Goal: Obtain resource: Download file/media

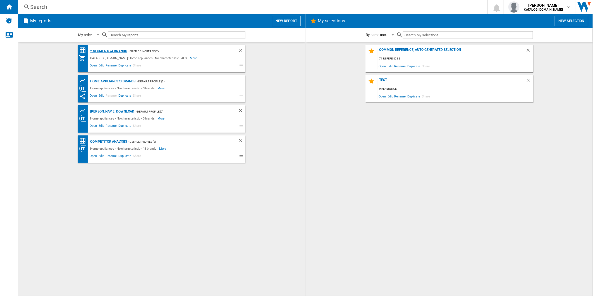
click at [106, 53] on div "2 segments/4 brands" at bounding box center [108, 51] width 38 height 7
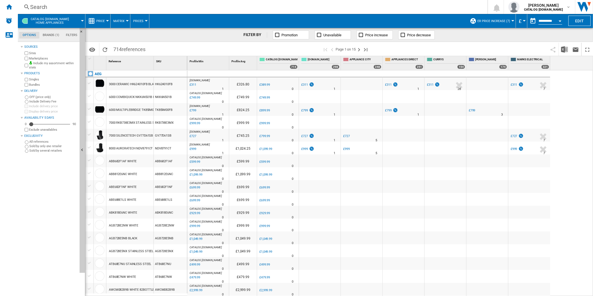
click at [532, 18] on button "button" at bounding box center [532, 20] width 11 height 11
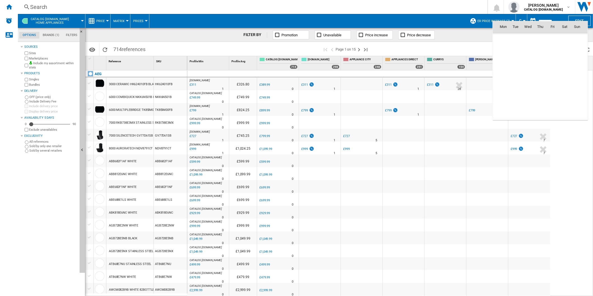
scroll to position [2663, 0]
click at [527, 51] on span "3" at bounding box center [527, 51] width 11 height 11
type input "**********"
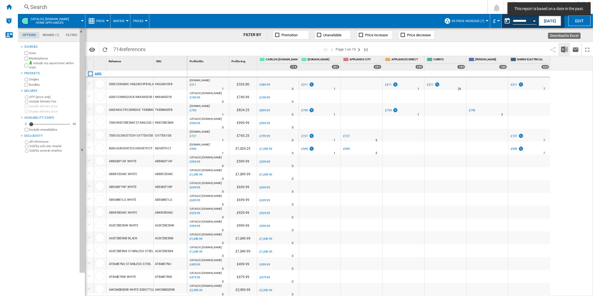
click at [565, 45] on button "Download in Excel" at bounding box center [564, 49] width 11 height 13
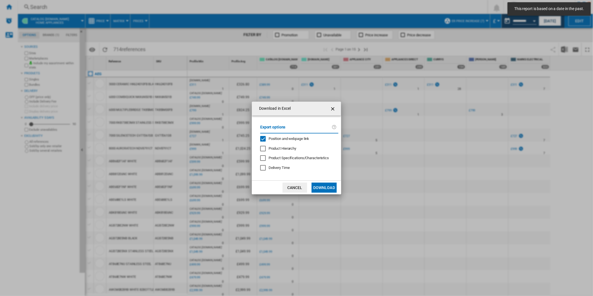
click at [297, 140] on span "Position and webpage link" at bounding box center [289, 139] width 41 height 4
click at [323, 188] on button "Download" at bounding box center [324, 188] width 25 height 10
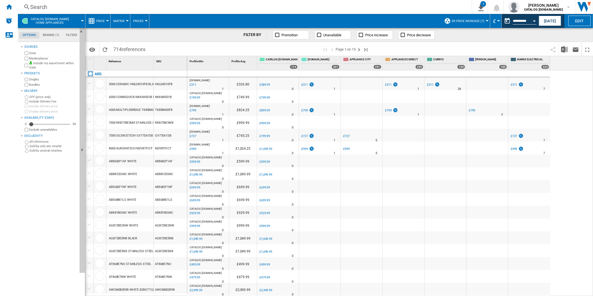
drag, startPoint x: 575, startPoint y: 92, endPoint x: 526, endPoint y: 61, distance: 57.6
click at [575, 92] on div "[DOMAIN_NAME] : -20.3 % £311 % N/A 1 [DOMAIN_NAME] : £326.80 0.0 % £389.99 % N/A" at bounding box center [390, 183] width 406 height 226
click at [503, 18] on button "This report is based on a date in the past." at bounding box center [507, 20] width 11 height 11
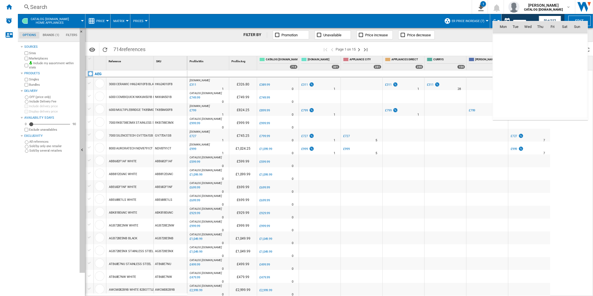
scroll to position [2663, 0]
click at [542, 52] on span "4" at bounding box center [540, 51] width 11 height 11
type input "**********"
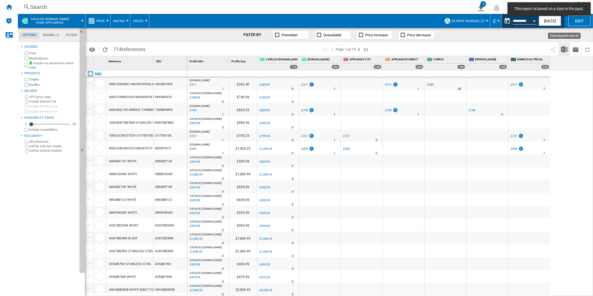
click at [563, 47] on img "Download in Excel" at bounding box center [564, 49] width 7 height 7
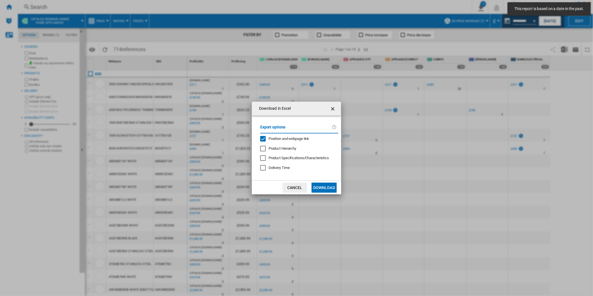
click at [294, 137] on span "Position and webpage link" at bounding box center [289, 139] width 41 height 4
click at [317, 186] on button "Download" at bounding box center [324, 188] width 25 height 10
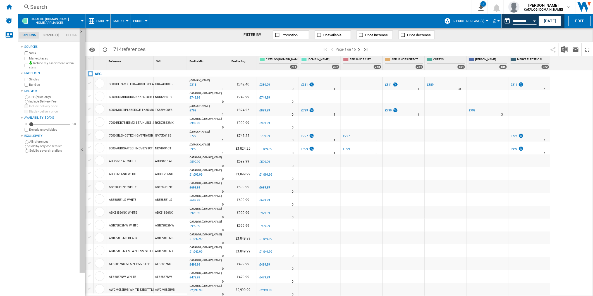
click at [566, 93] on div "[DOMAIN_NAME] : -20.3 % £311 % N/A 1 [DOMAIN_NAME] : £342.40 0.0 % £389.99 % N/A" at bounding box center [390, 183] width 406 height 226
click at [504, 21] on button "This report is based on a date in the past." at bounding box center [507, 20] width 11 height 11
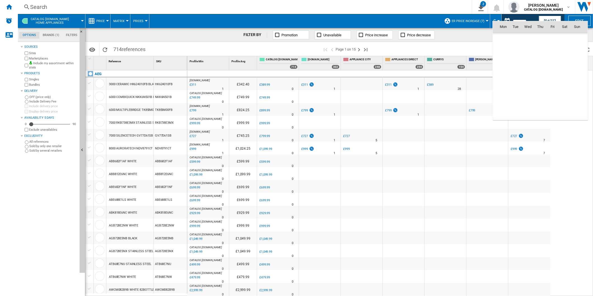
scroll to position [2663, 0]
click at [552, 51] on span "5" at bounding box center [552, 51] width 11 height 11
type input "**********"
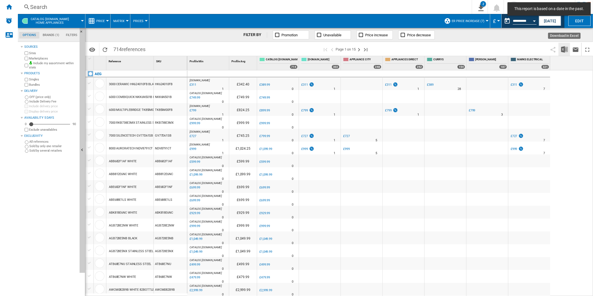
click at [564, 47] on img "Download in Excel" at bounding box center [564, 49] width 7 height 7
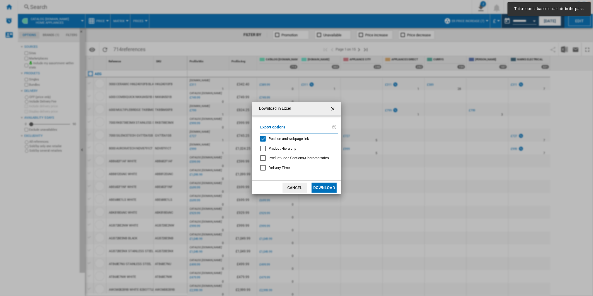
click at [290, 138] on span "Position and webpage link" at bounding box center [289, 139] width 41 height 4
click at [326, 190] on button "Download" at bounding box center [324, 188] width 25 height 10
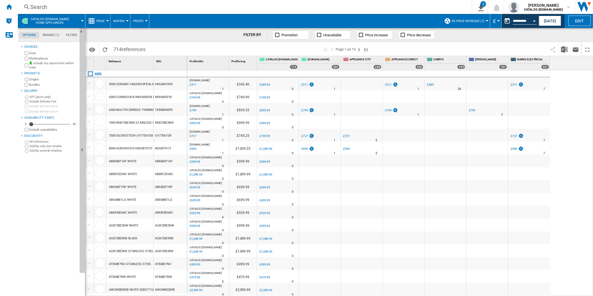
click at [568, 106] on div "[DOMAIN_NAME] : -20.3 % £311 % N/A 1 [DOMAIN_NAME] : £342.40 0.0 % £389.99 % N/A" at bounding box center [390, 183] width 406 height 226
click at [506, 21] on button "This report is based on a date in the past." at bounding box center [507, 20] width 11 height 11
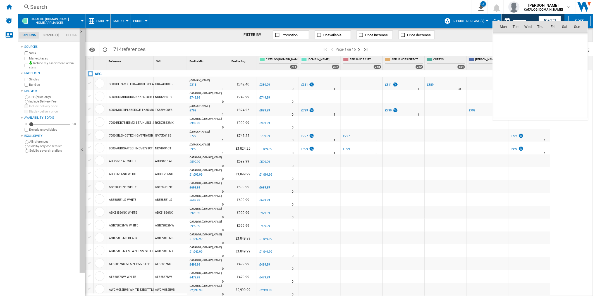
scroll to position [2663, 0]
click at [563, 46] on span "6" at bounding box center [564, 51] width 11 height 11
type input "**********"
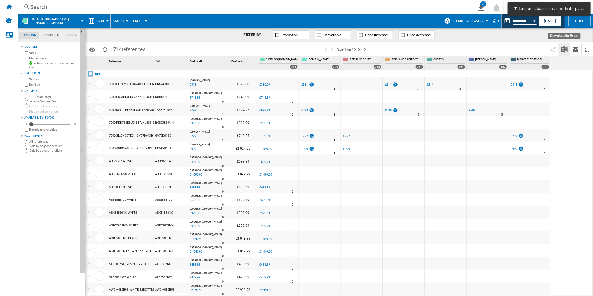
click at [565, 48] on img "Download in Excel" at bounding box center [564, 49] width 7 height 7
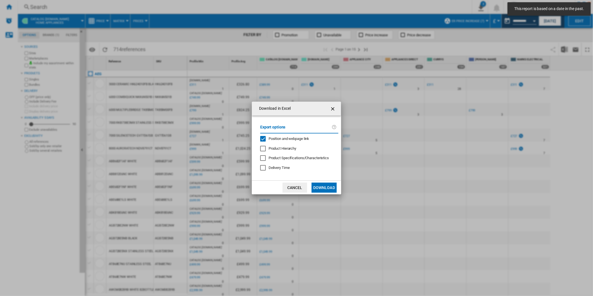
click at [289, 139] on span "Position and webpage link" at bounding box center [289, 139] width 41 height 4
click at [327, 191] on div "Download in Excel Export options Position and webpage link Product Hierarchy Pr…" at bounding box center [296, 148] width 593 height 296
click at [326, 189] on button "Download" at bounding box center [324, 188] width 25 height 10
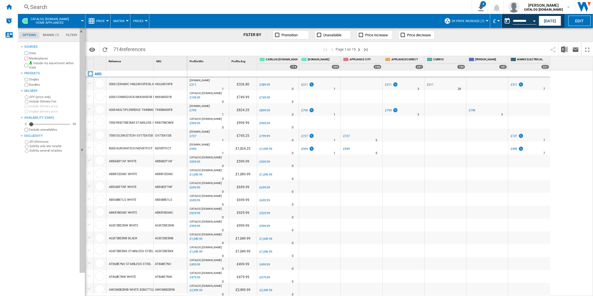
click at [571, 95] on div "[DOMAIN_NAME] : -20.3 % £311 % N/A 1 [DOMAIN_NAME] : £326.80 0.0 % £389.99 % N/A" at bounding box center [390, 183] width 406 height 226
click at [510, 22] on button "This report is based on a date in the past." at bounding box center [507, 20] width 11 height 11
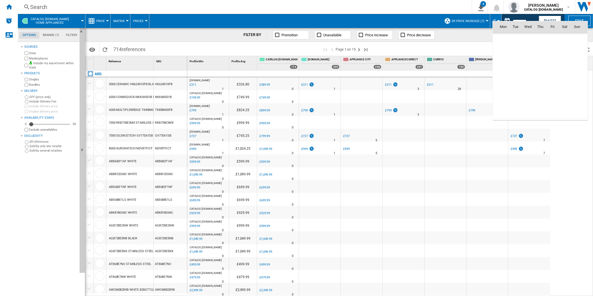
scroll to position [2663, 0]
click at [579, 52] on span "7" at bounding box center [577, 51] width 11 height 11
type input "**********"
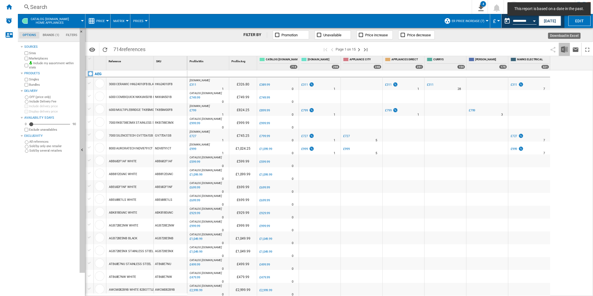
click at [563, 50] on img "Download in Excel" at bounding box center [564, 49] width 7 height 7
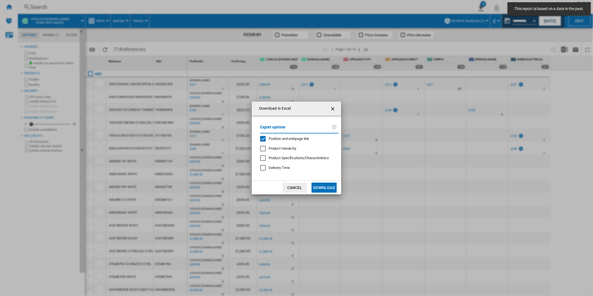
click at [295, 137] on span "Position and webpage link" at bounding box center [289, 139] width 41 height 4
click at [326, 192] on button "Download" at bounding box center [324, 188] width 25 height 10
